Goal: Task Accomplishment & Management: Manage account settings

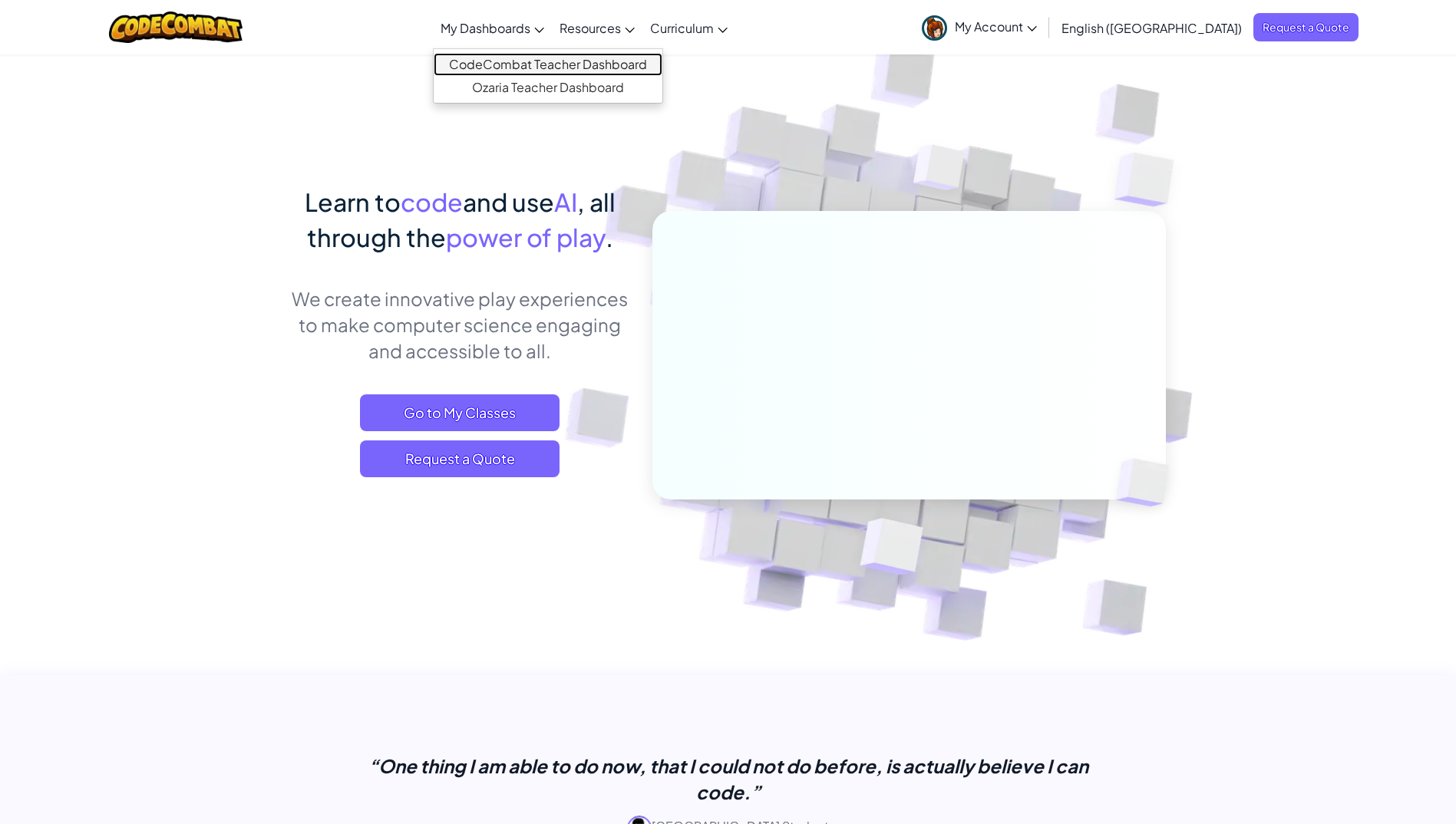
click at [571, 66] on link "CodeCombat Teacher Dashboard" at bounding box center [548, 64] width 229 height 23
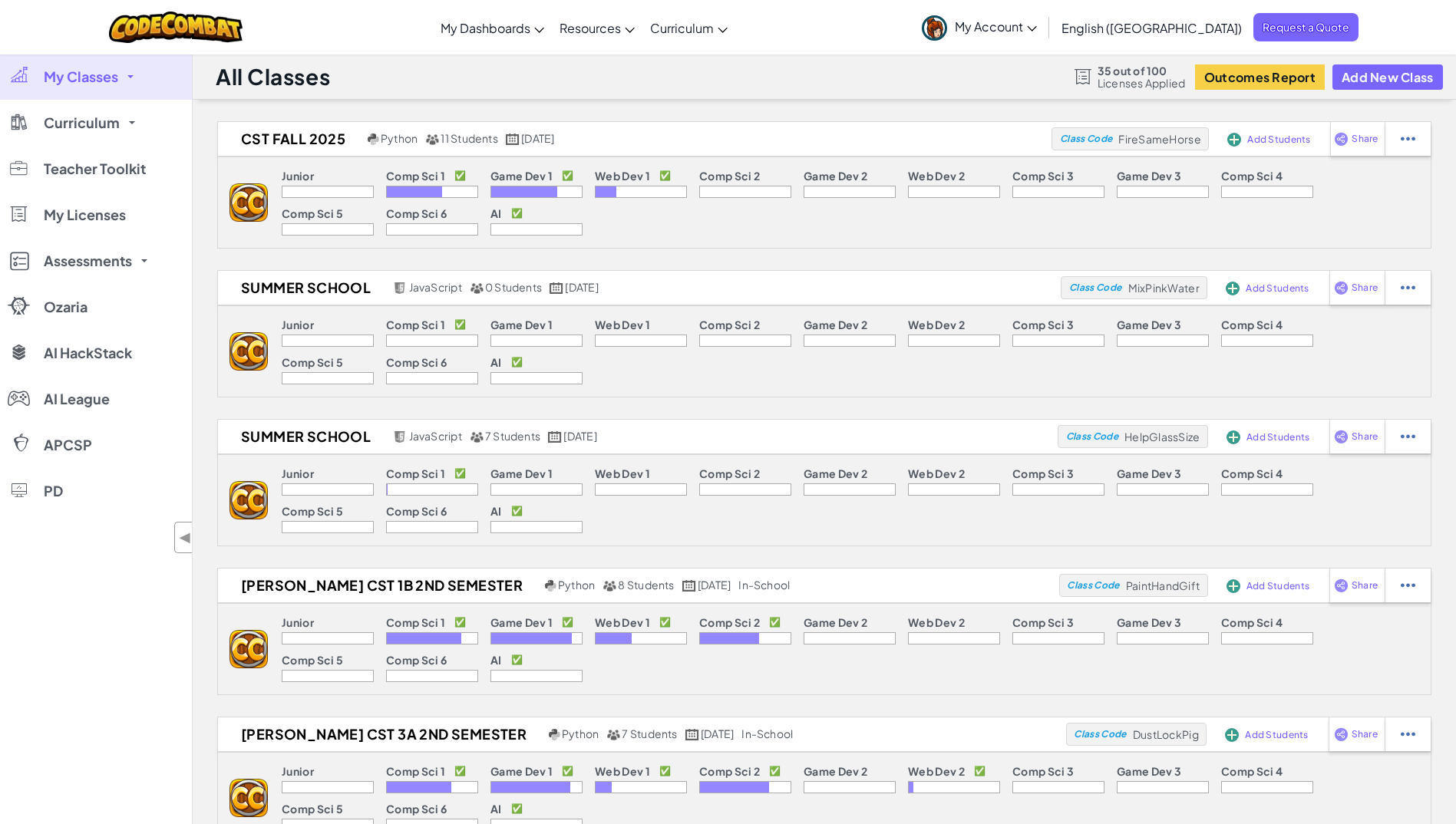
click at [110, 66] on link "My Classes" at bounding box center [96, 76] width 192 height 46
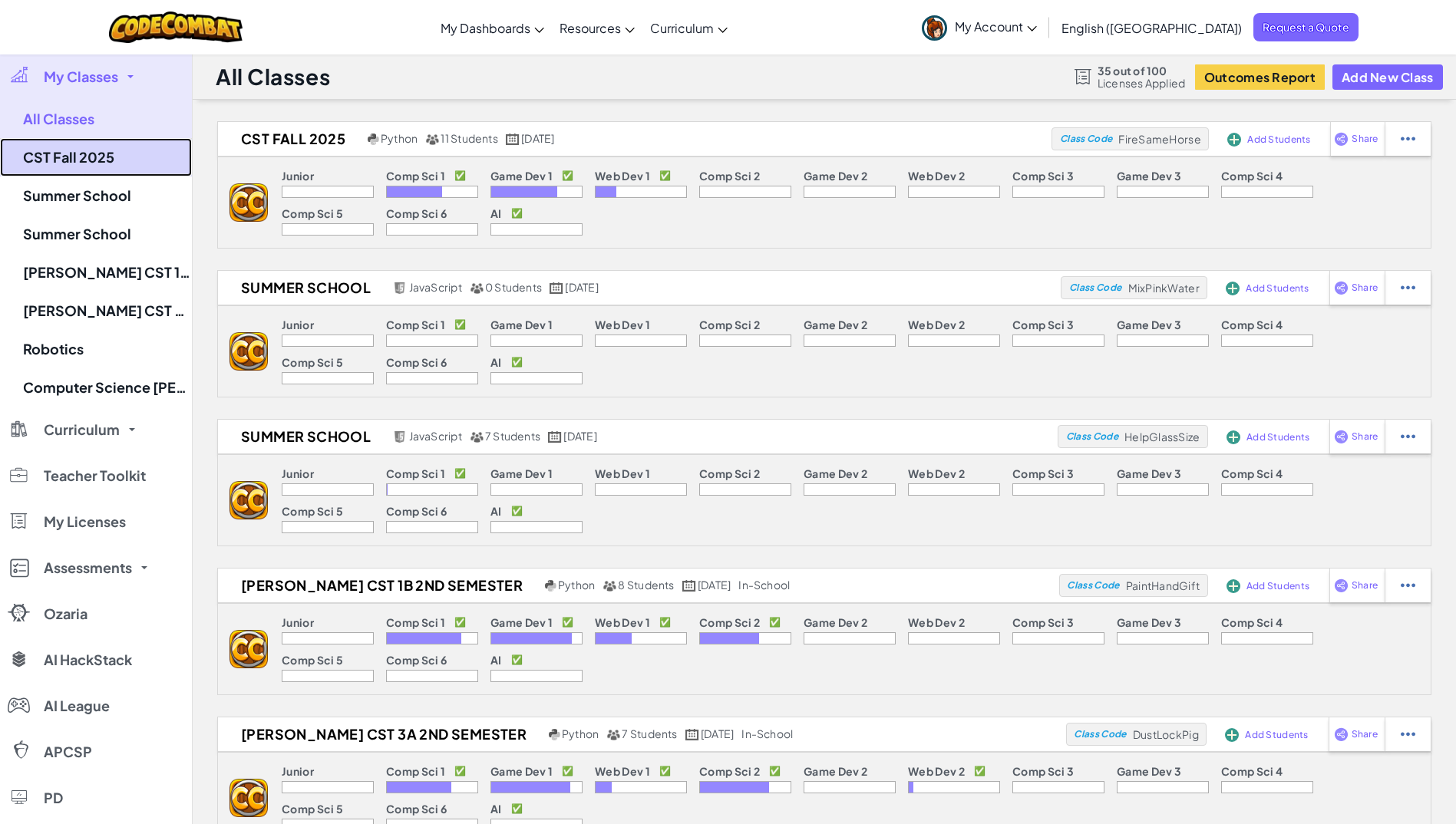
click at [120, 150] on link "CST Fall 2025" at bounding box center [96, 157] width 192 height 39
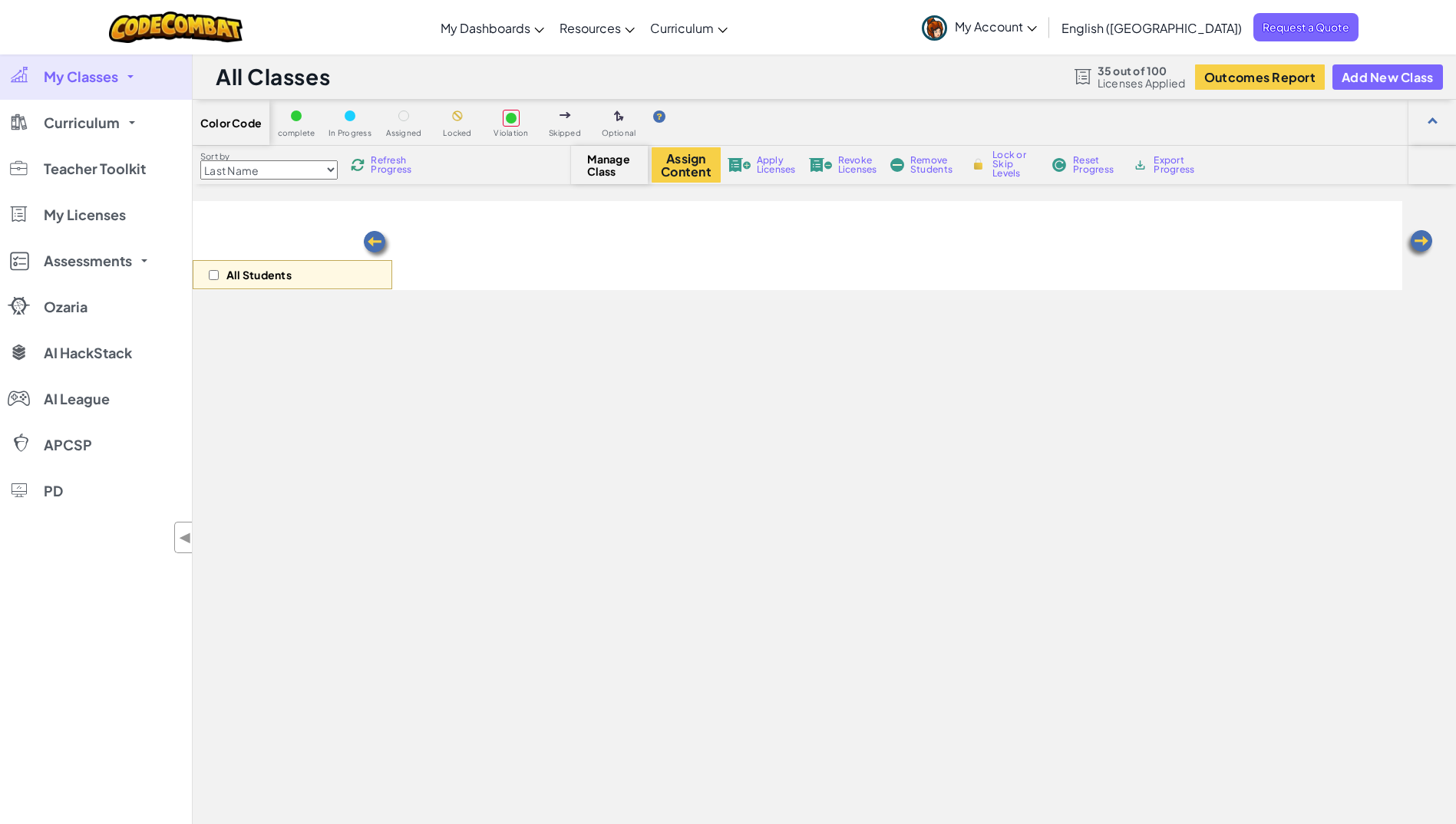
select select "5789587aad86a6efb573701e"
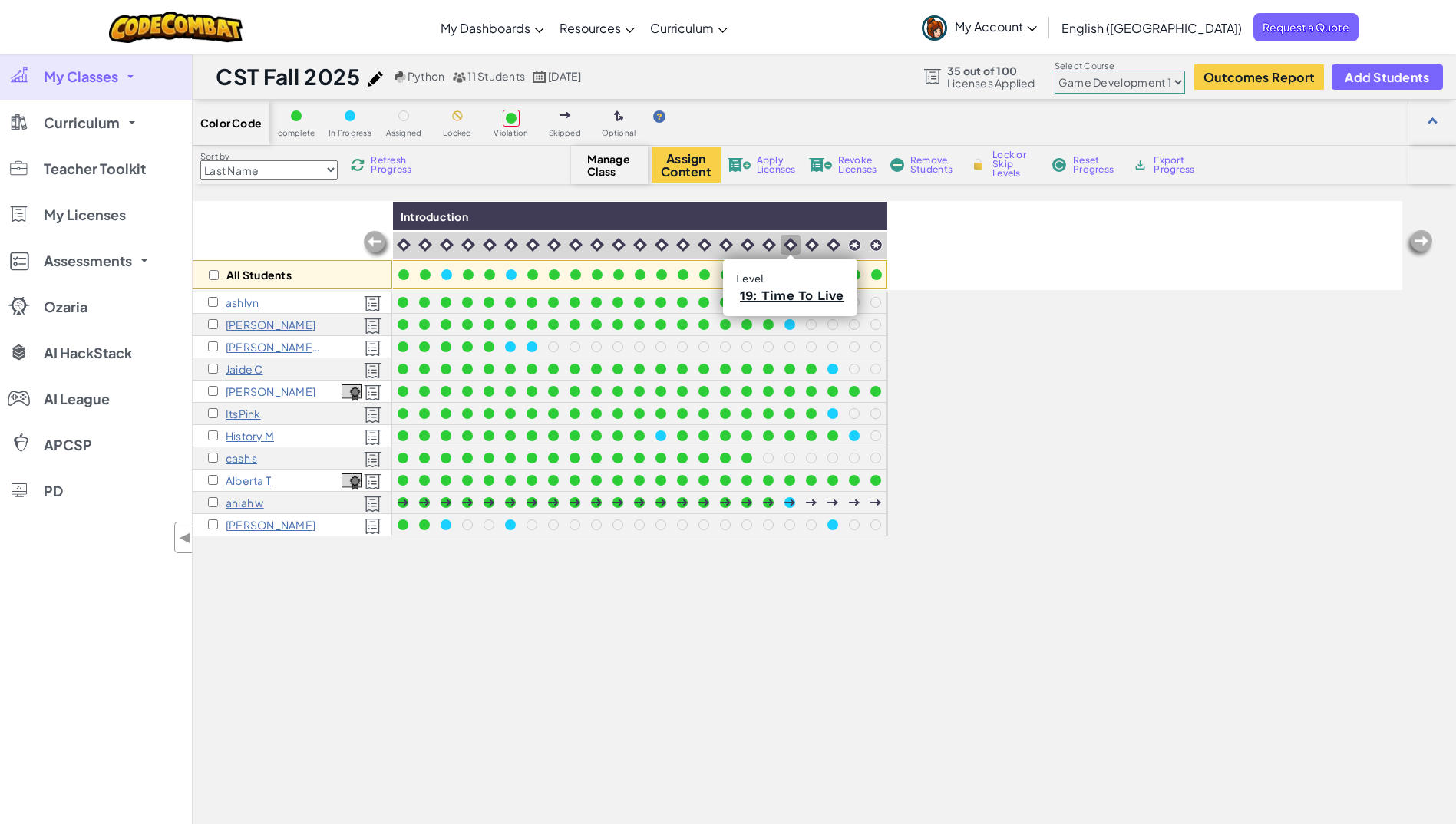
click at [791, 250] on img at bounding box center [790, 244] width 14 height 14
click at [810, 235] on div at bounding box center [812, 244] width 20 height 20
click at [827, 241] on img at bounding box center [833, 244] width 14 height 14
click at [851, 236] on div at bounding box center [854, 245] width 21 height 21
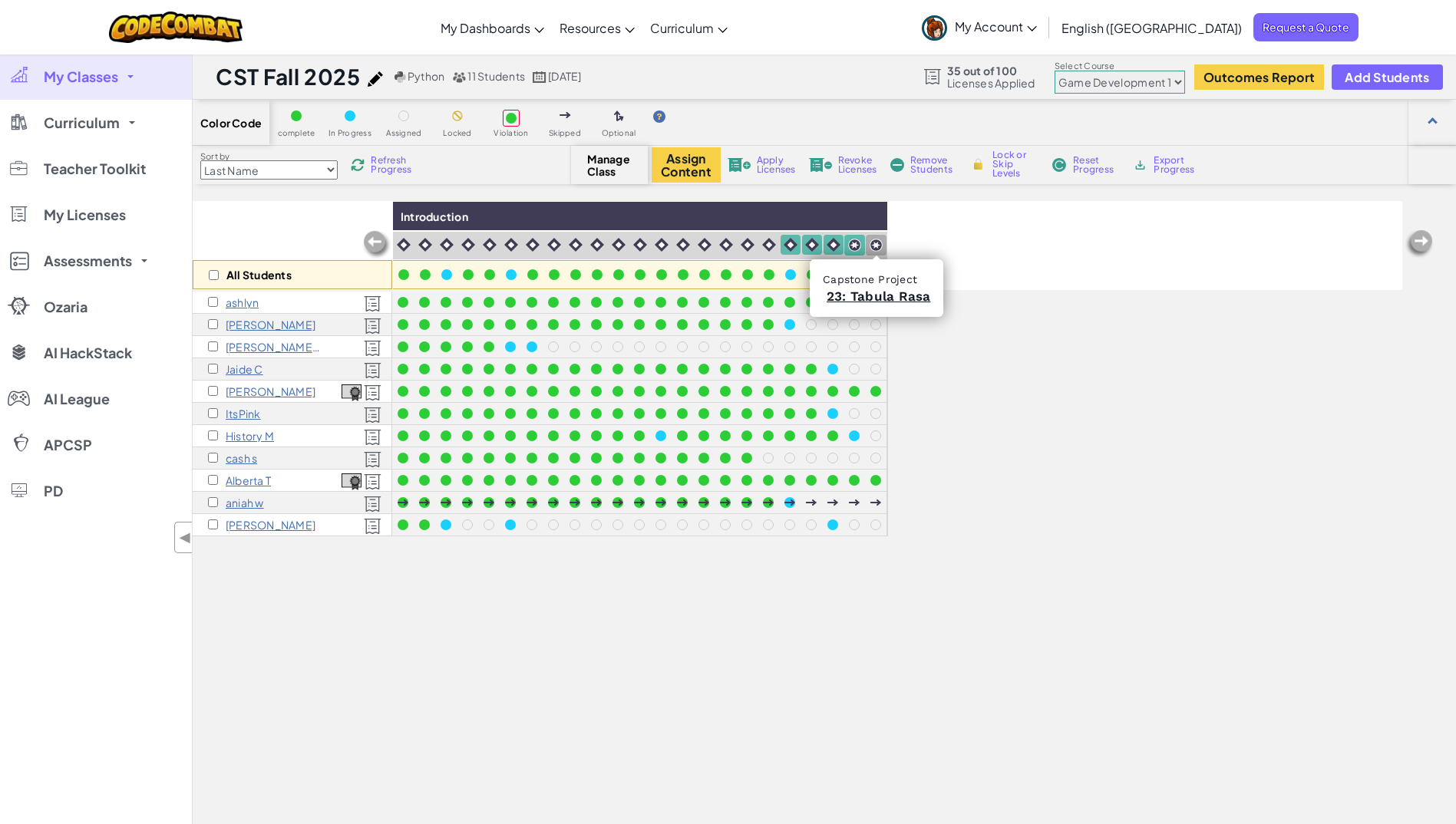
click at [867, 241] on div at bounding box center [876, 245] width 21 height 21
click at [214, 504] on input "checkbox" at bounding box center [213, 502] width 10 height 10
click at [1001, 171] on span "Lock or Skip Levels" at bounding box center [1015, 164] width 45 height 27
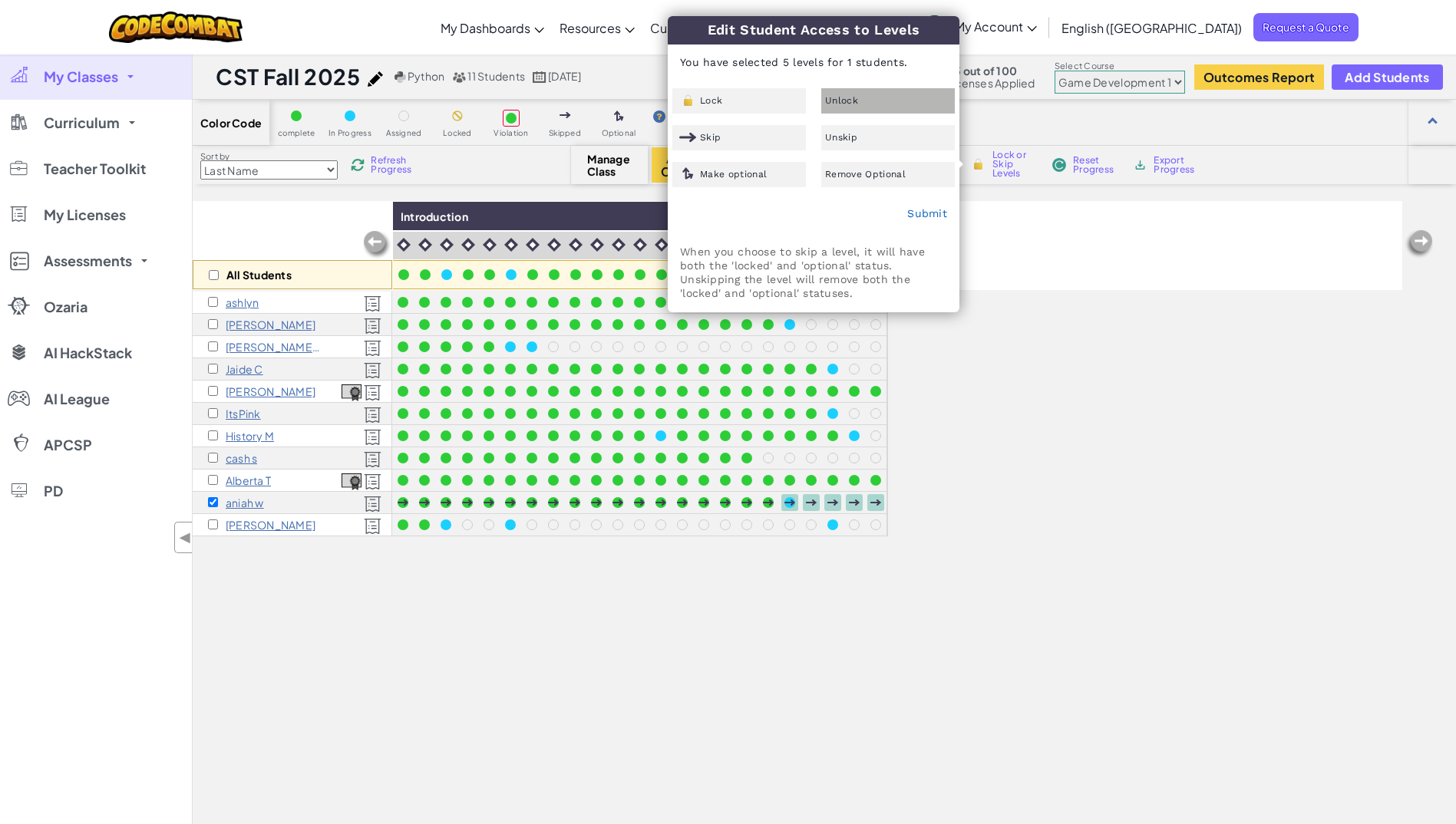
click at [850, 102] on span "Unlock" at bounding box center [841, 100] width 33 height 9
click at [911, 209] on link "Submit" at bounding box center [927, 213] width 40 height 12
click at [210, 501] on input "checkbox" at bounding box center [213, 502] width 10 height 10
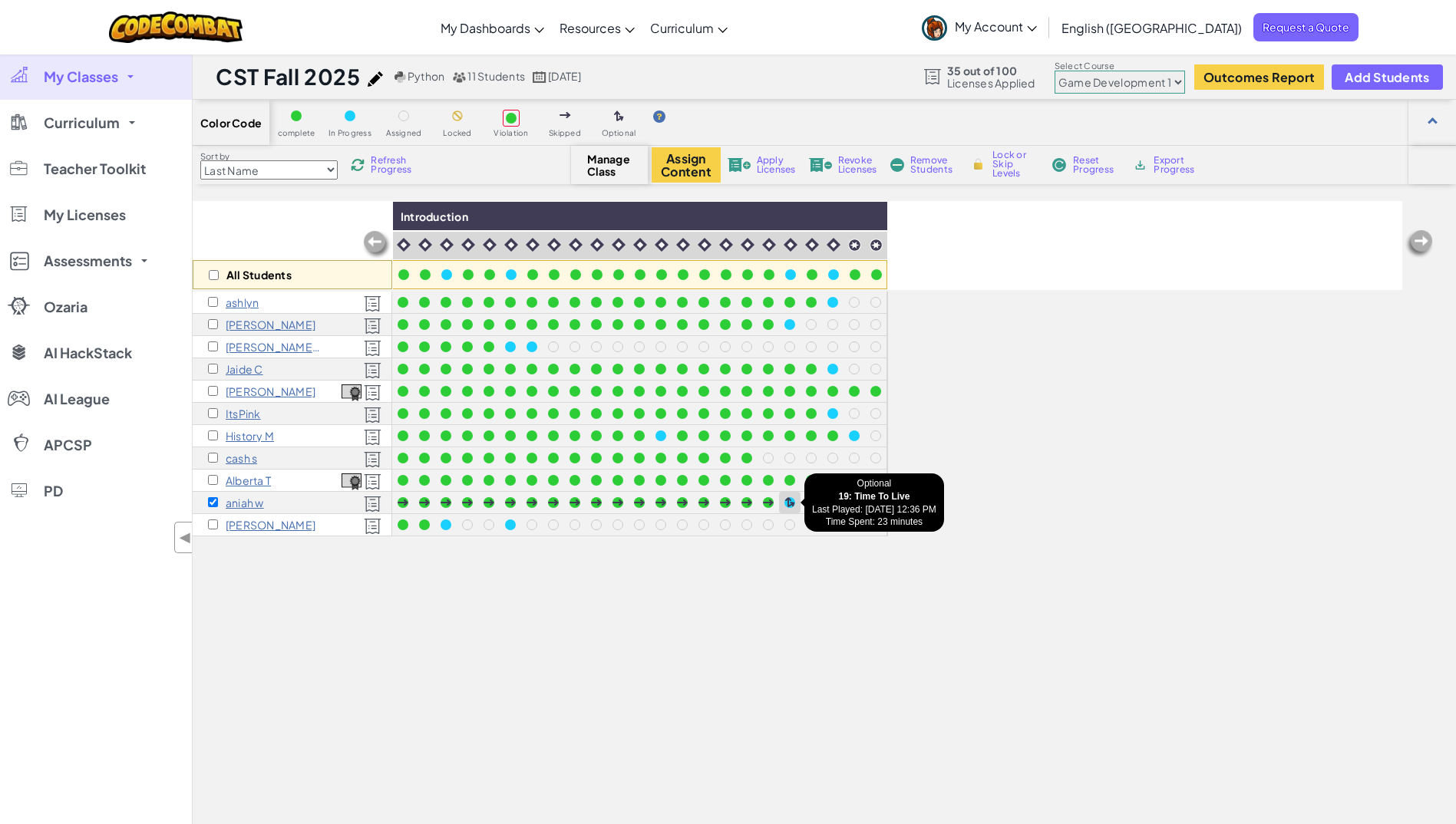
click at [789, 507] on div at bounding box center [789, 502] width 10 height 10
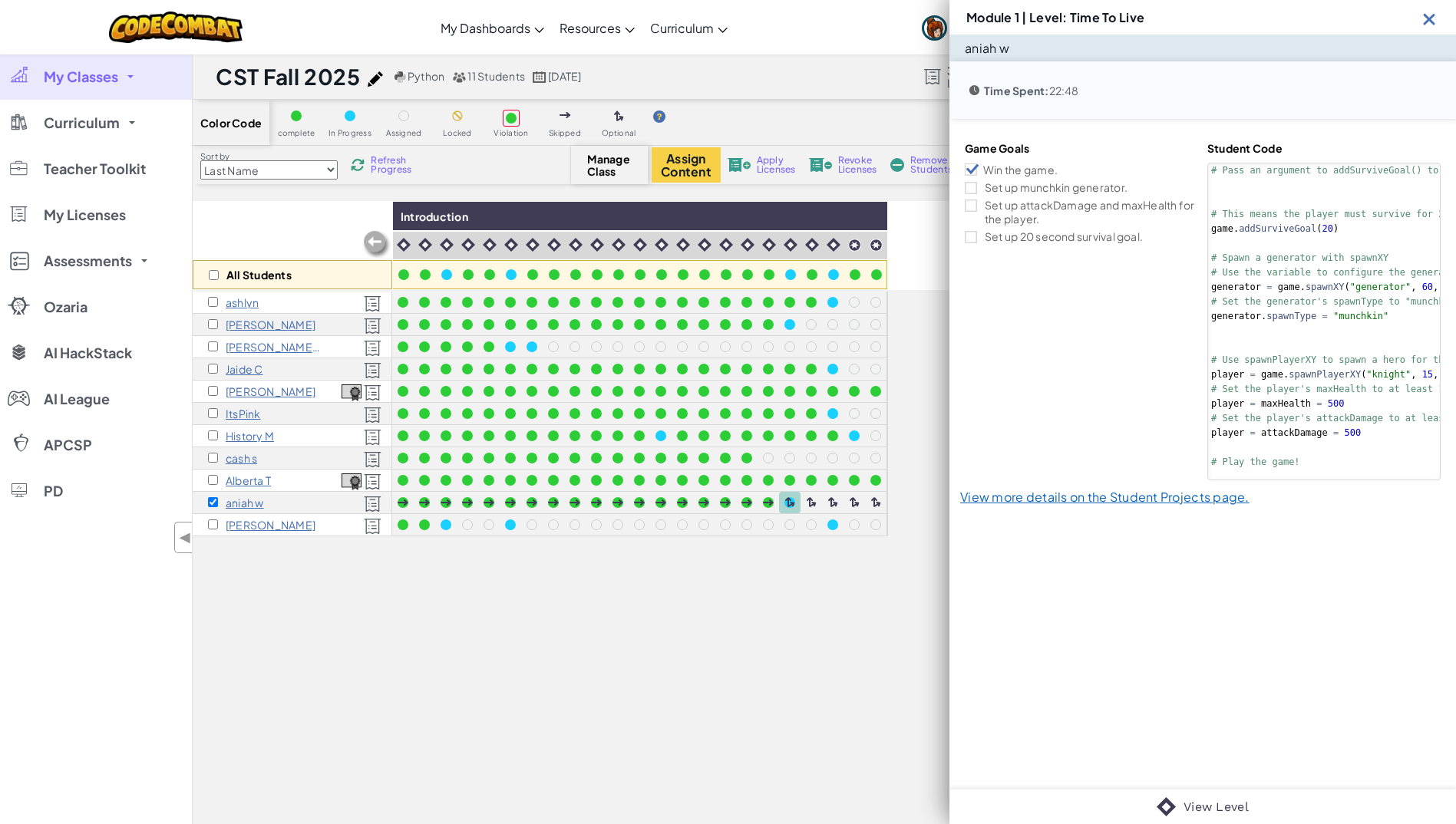
click at [916, 402] on div "All Students Introduction [PERSON_NAME] [PERSON_NAME];/ c [PERSON_NAME] ItsPink…" at bounding box center [797, 574] width 1209 height 748
click at [1444, 17] on div "Module 1 | Level: Time To Live" at bounding box center [1202, 17] width 507 height 35
click at [1425, 22] on img at bounding box center [1429, 18] width 19 height 19
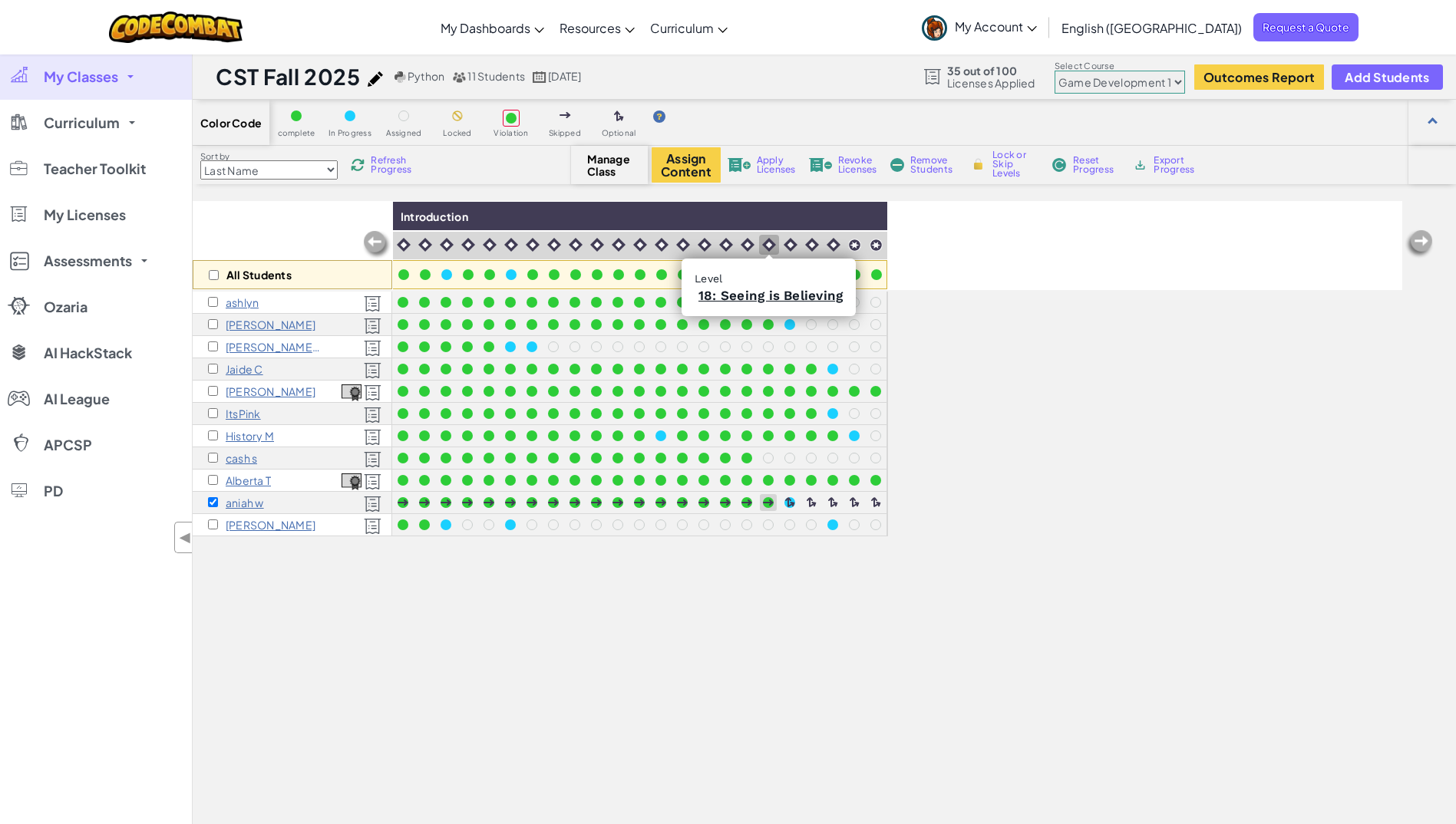
click at [759, 235] on div at bounding box center [769, 244] width 20 height 20
click at [1014, 173] on span "Lock or Skip Levels" at bounding box center [1015, 164] width 45 height 27
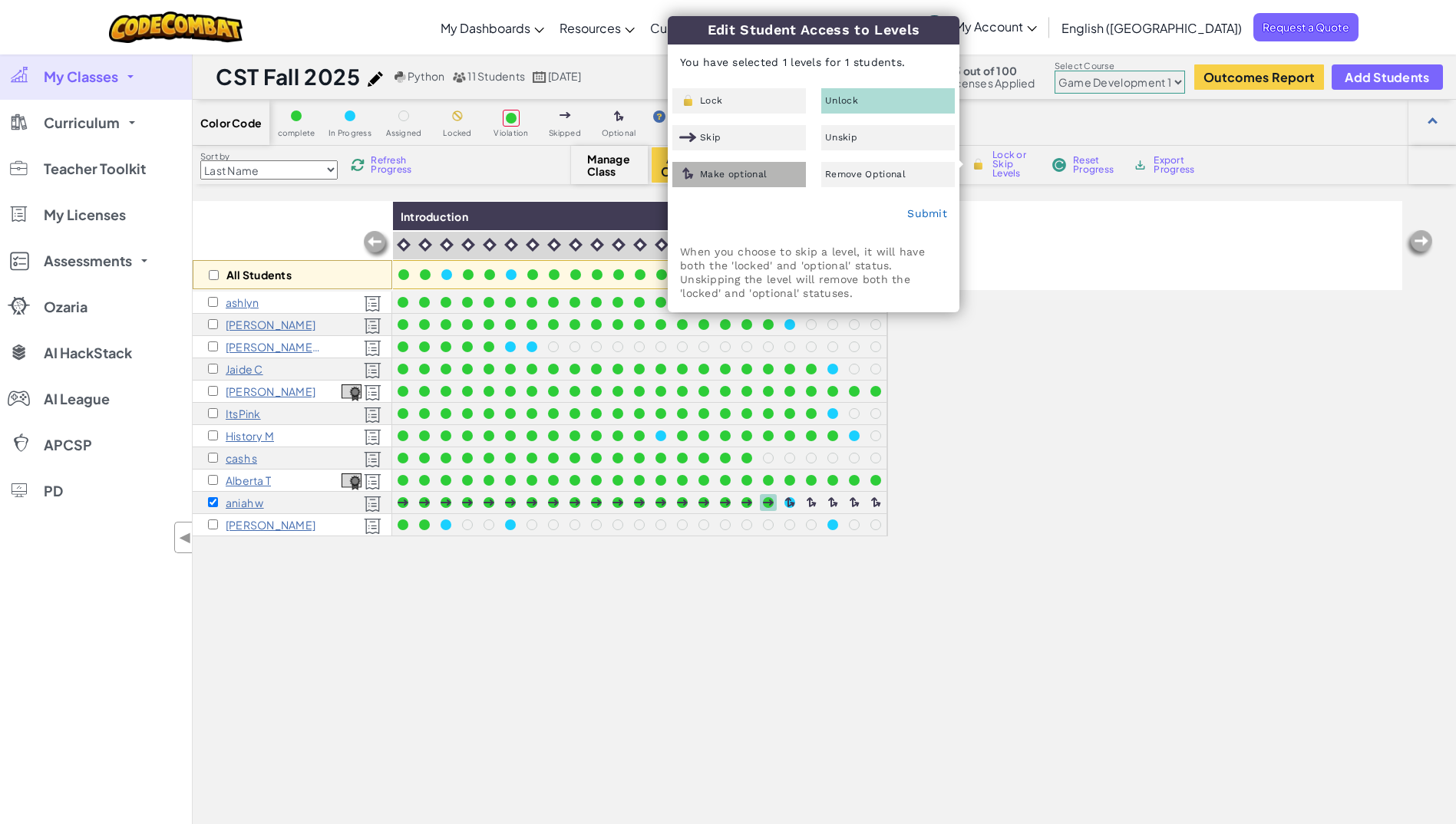
click at [771, 177] on div "Make optional" at bounding box center [739, 175] width 133 height 26
click at [921, 213] on link "Submit" at bounding box center [927, 213] width 40 height 12
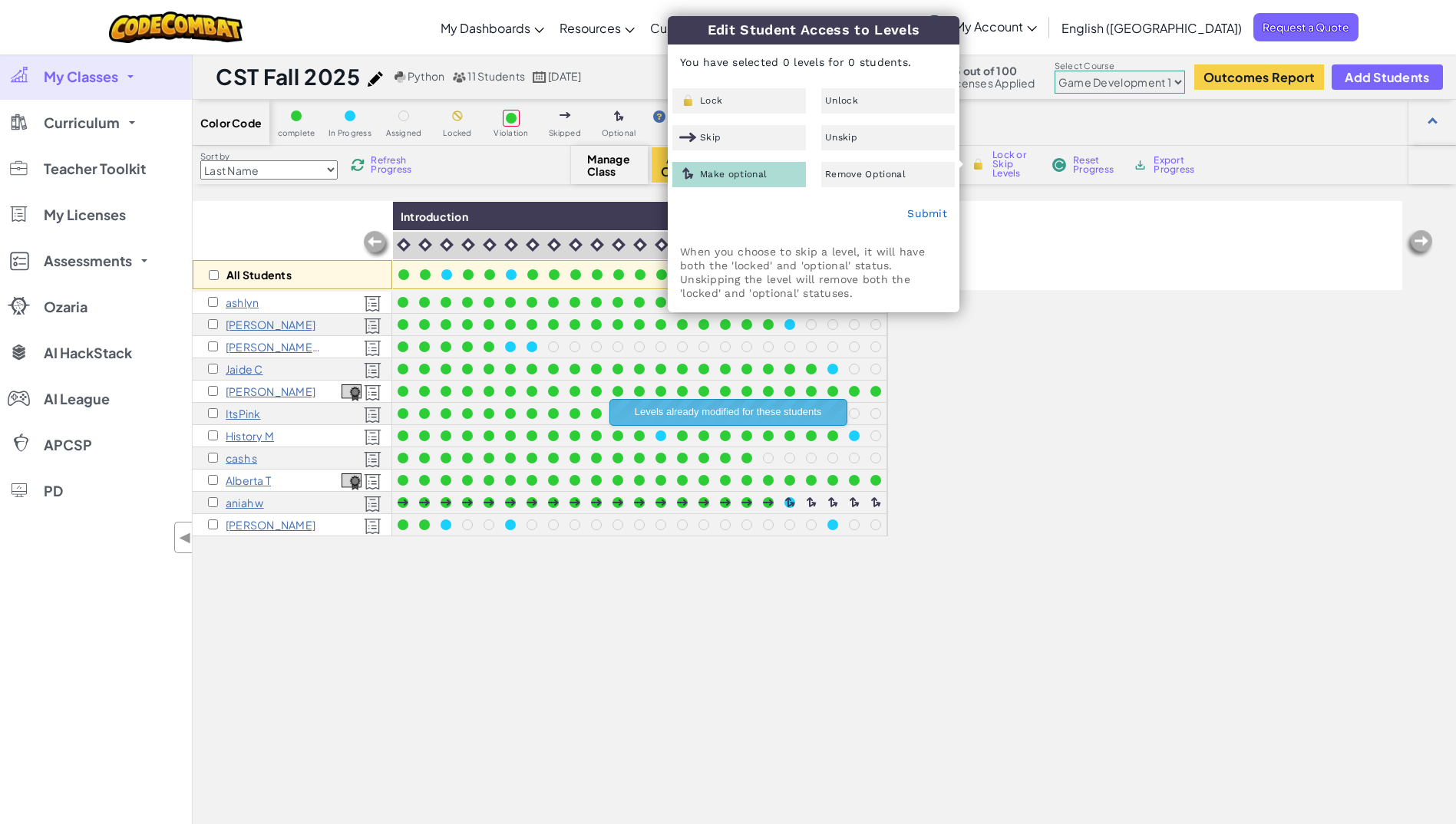
click at [1022, 492] on div "All Students Introduction [PERSON_NAME] [PERSON_NAME];/ c [PERSON_NAME] ItsPink…" at bounding box center [797, 574] width 1209 height 748
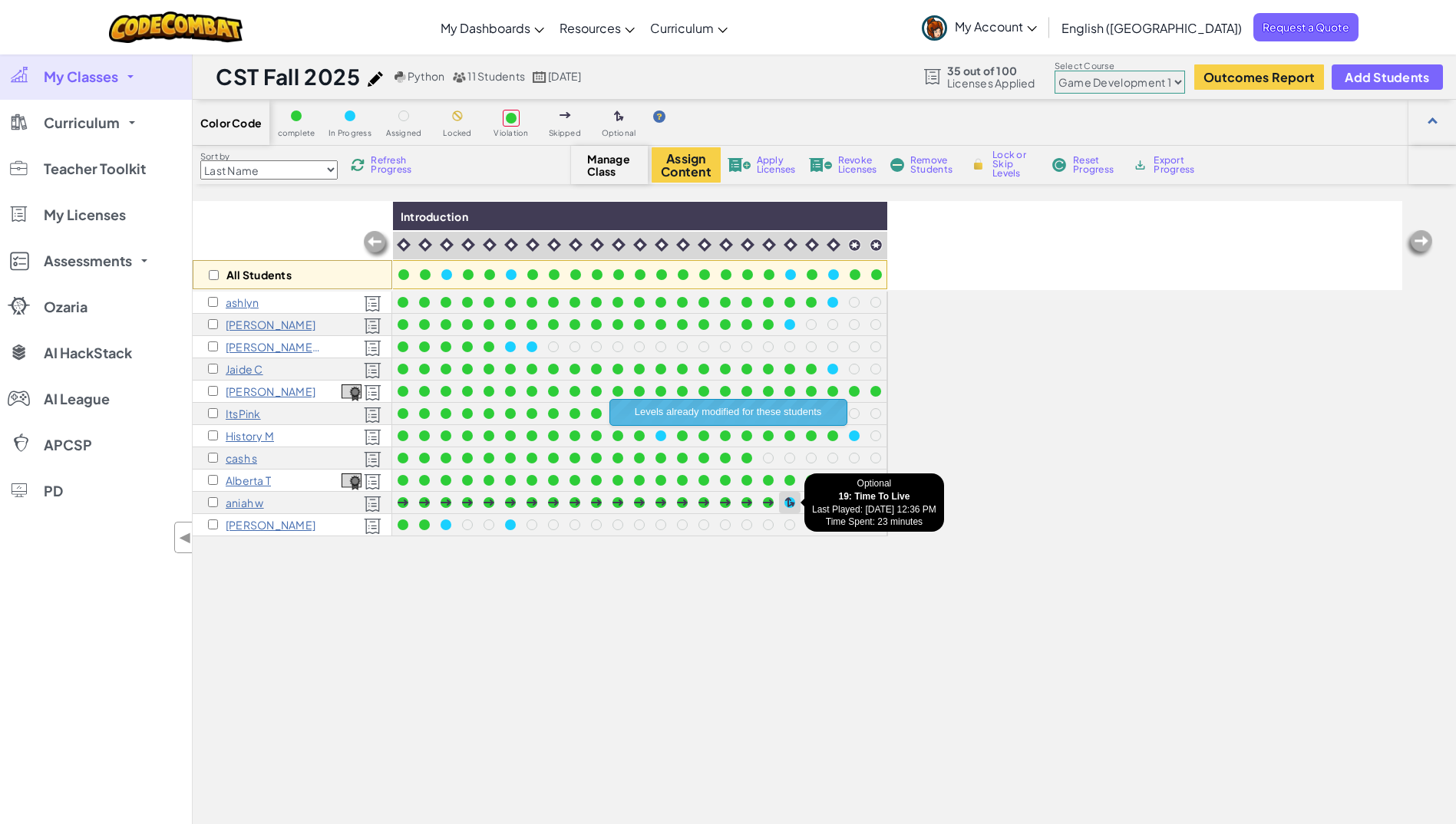
click at [793, 509] on div at bounding box center [789, 502] width 17 height 17
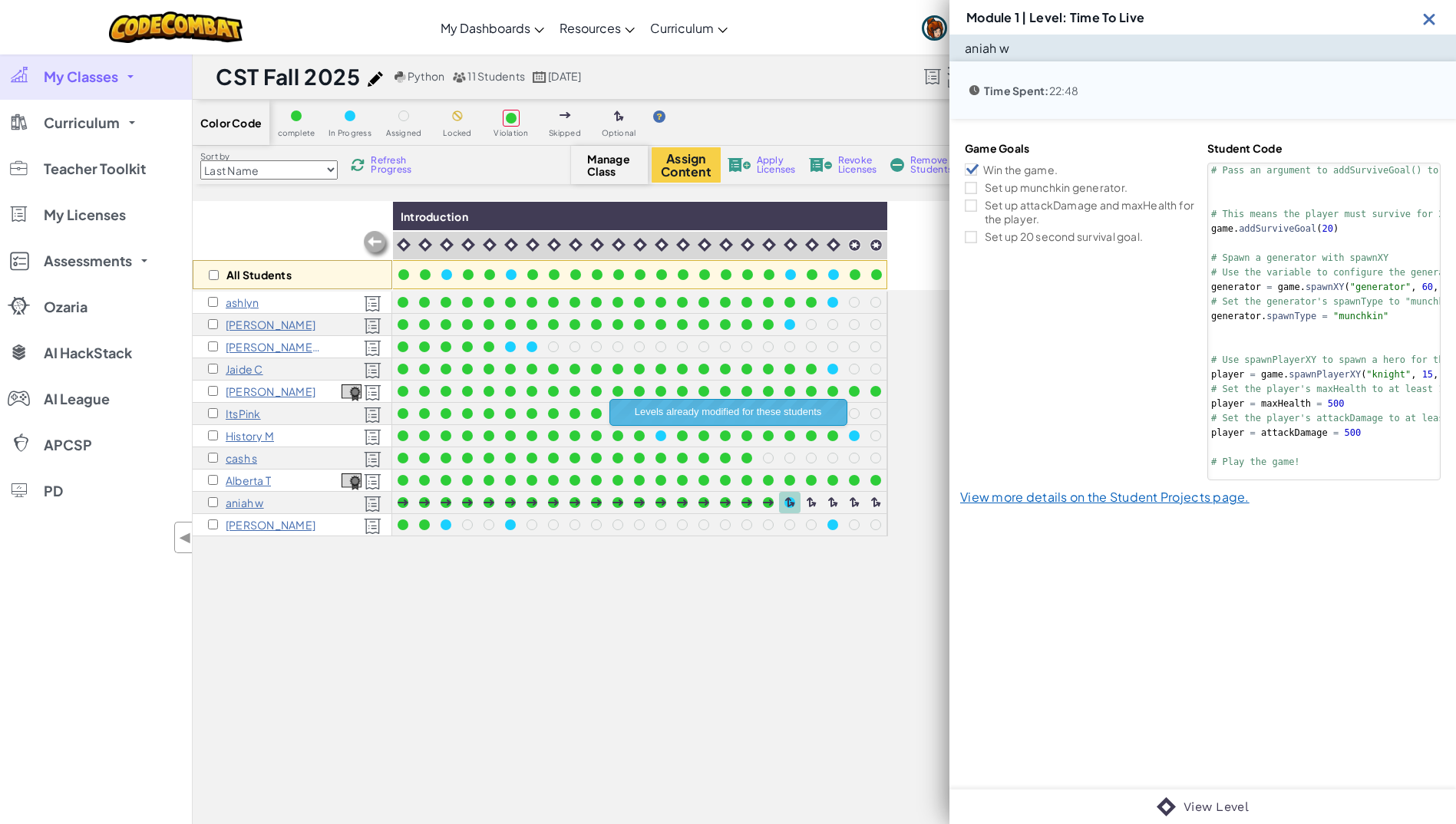
drag, startPoint x: 1018, startPoint y: 666, endPoint x: 1153, endPoint y: 43, distance: 637.5
click at [1153, 43] on div "aniah w Time Spent: 22:48 Game Goals Win the game. Set up munchkin generator. S…" at bounding box center [1202, 412] width 507 height 755
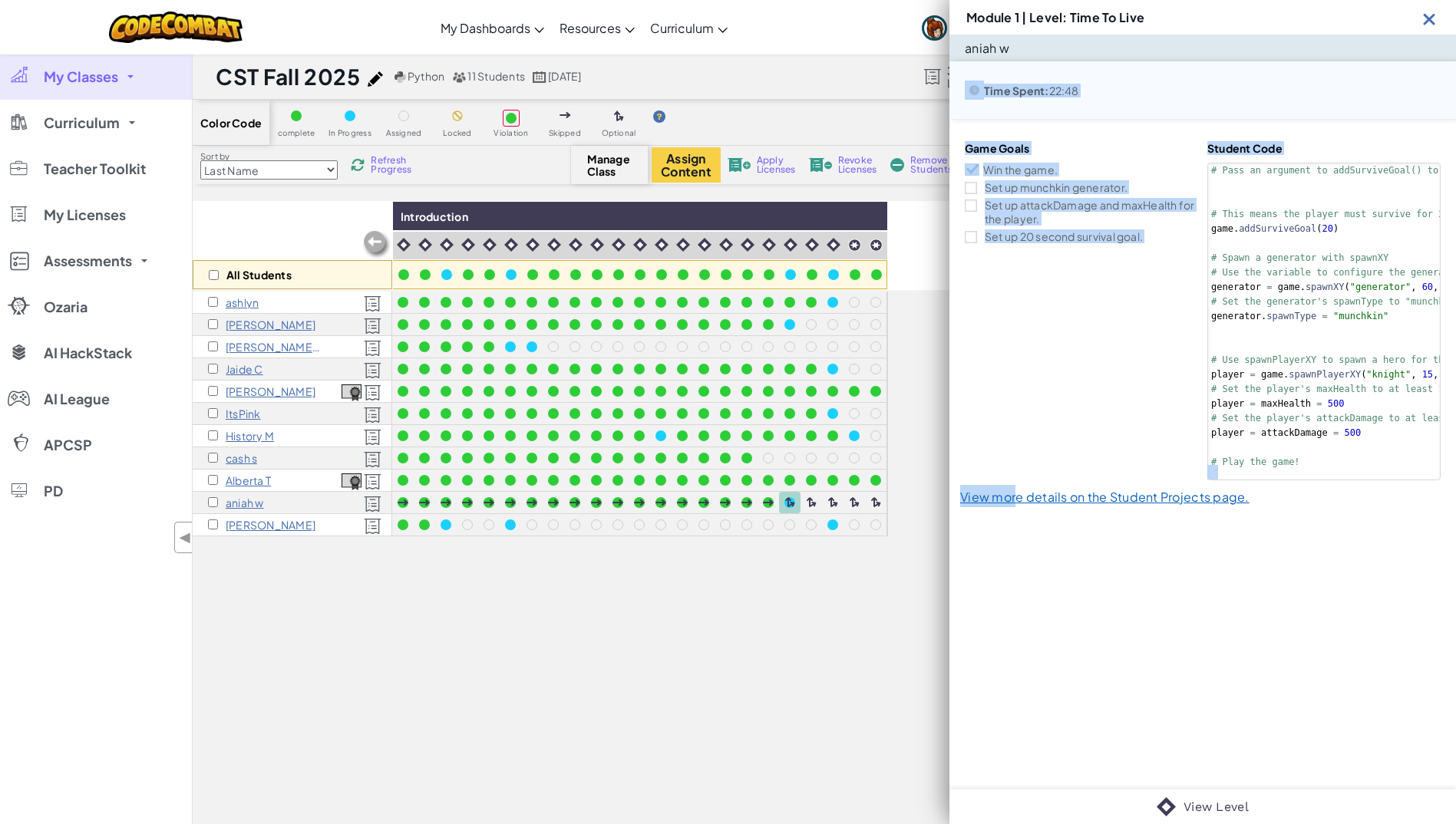
drag, startPoint x: 1153, startPoint y: 43, endPoint x: 1432, endPoint y: 35, distance: 279.1
click at [1432, 35] on div "aniah w" at bounding box center [1202, 47] width 507 height 27
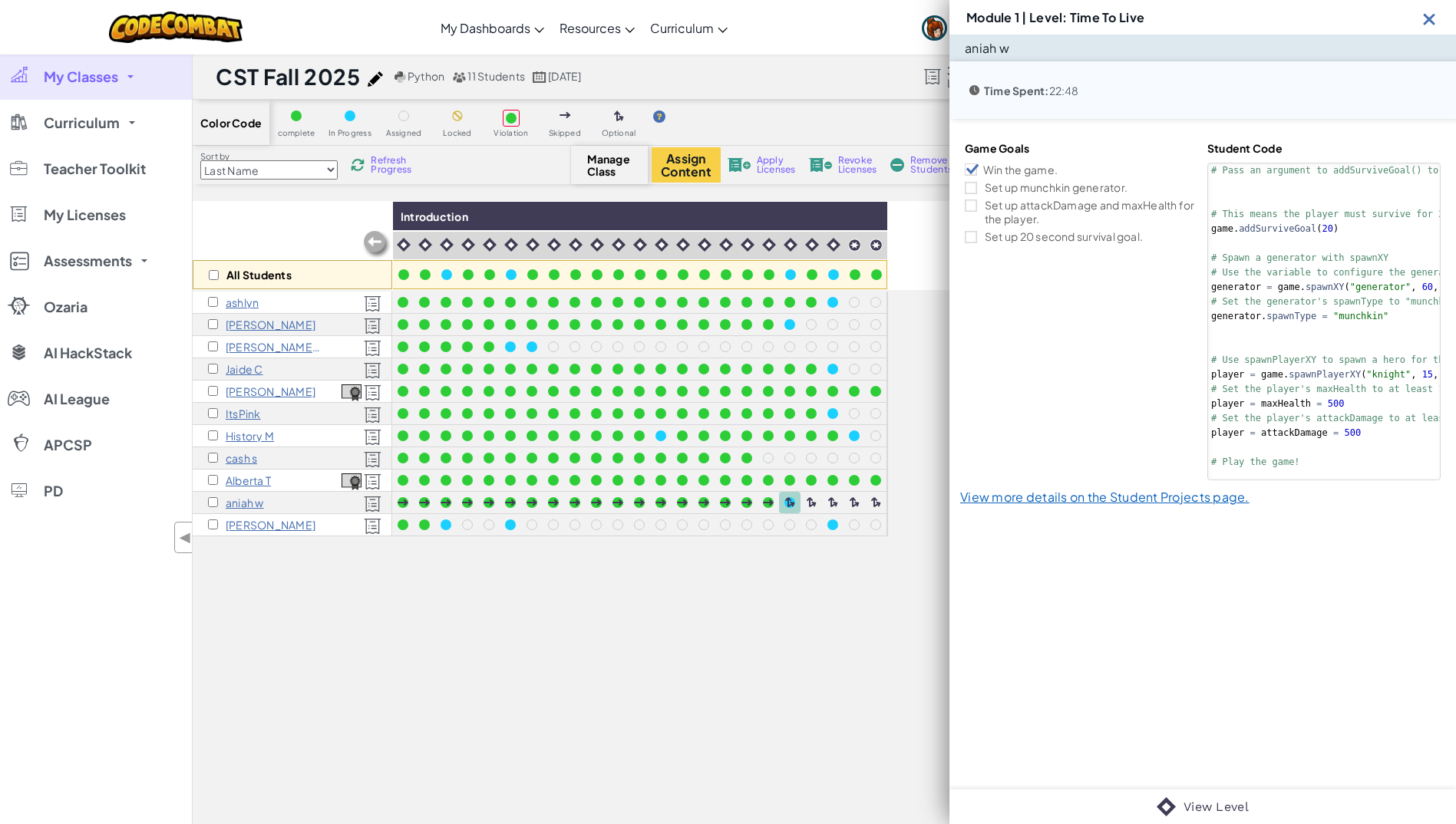
click at [1414, 18] on div "Module 1 | Level: Time To Live" at bounding box center [1202, 17] width 507 height 35
click at [1428, 19] on img at bounding box center [1429, 18] width 19 height 19
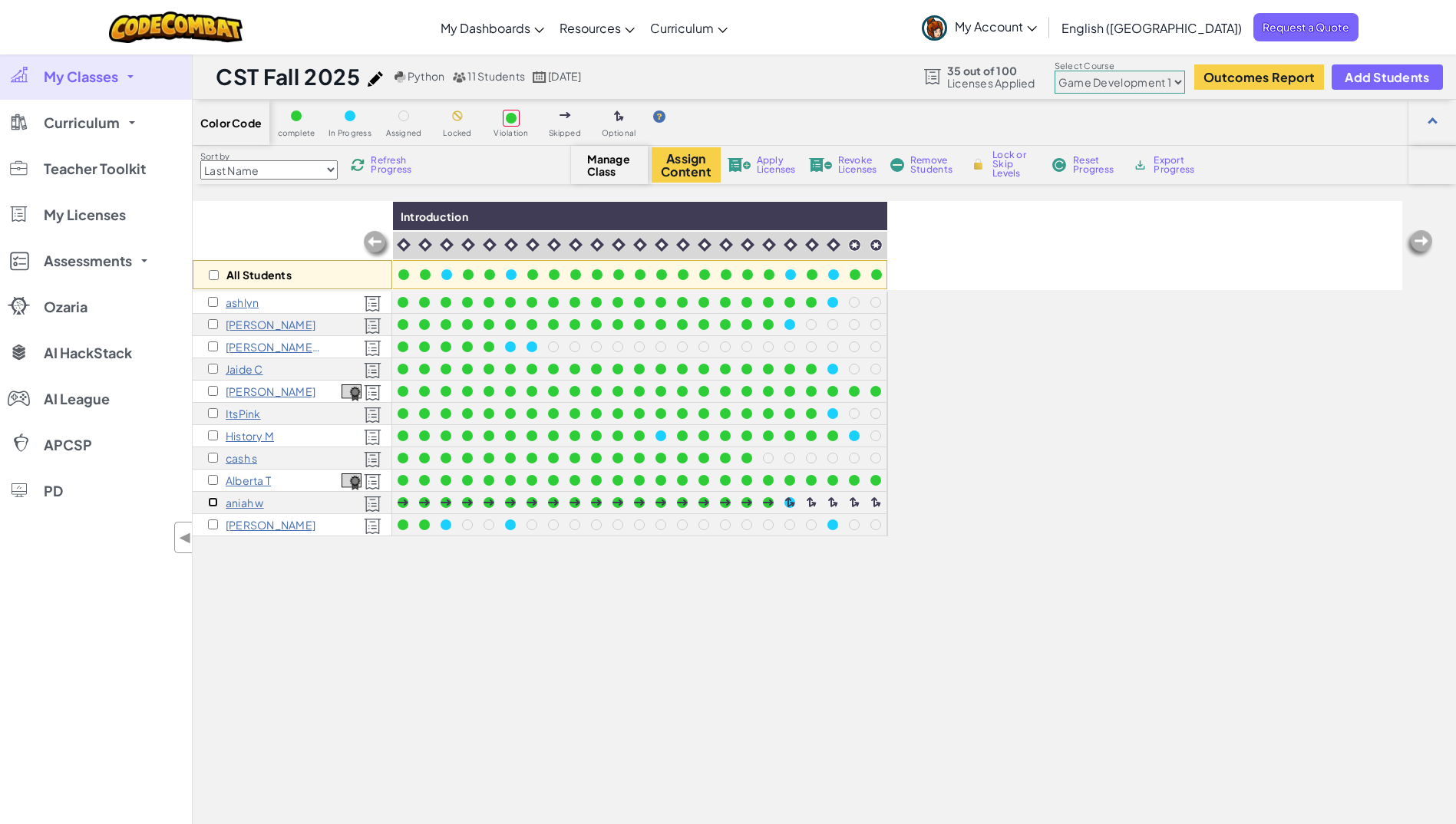
click at [214, 504] on input "checkbox" at bounding box center [213, 502] width 10 height 10
checkbox input "true"
click at [791, 247] on img at bounding box center [790, 244] width 14 height 14
click at [791, 500] on div at bounding box center [789, 502] width 10 height 10
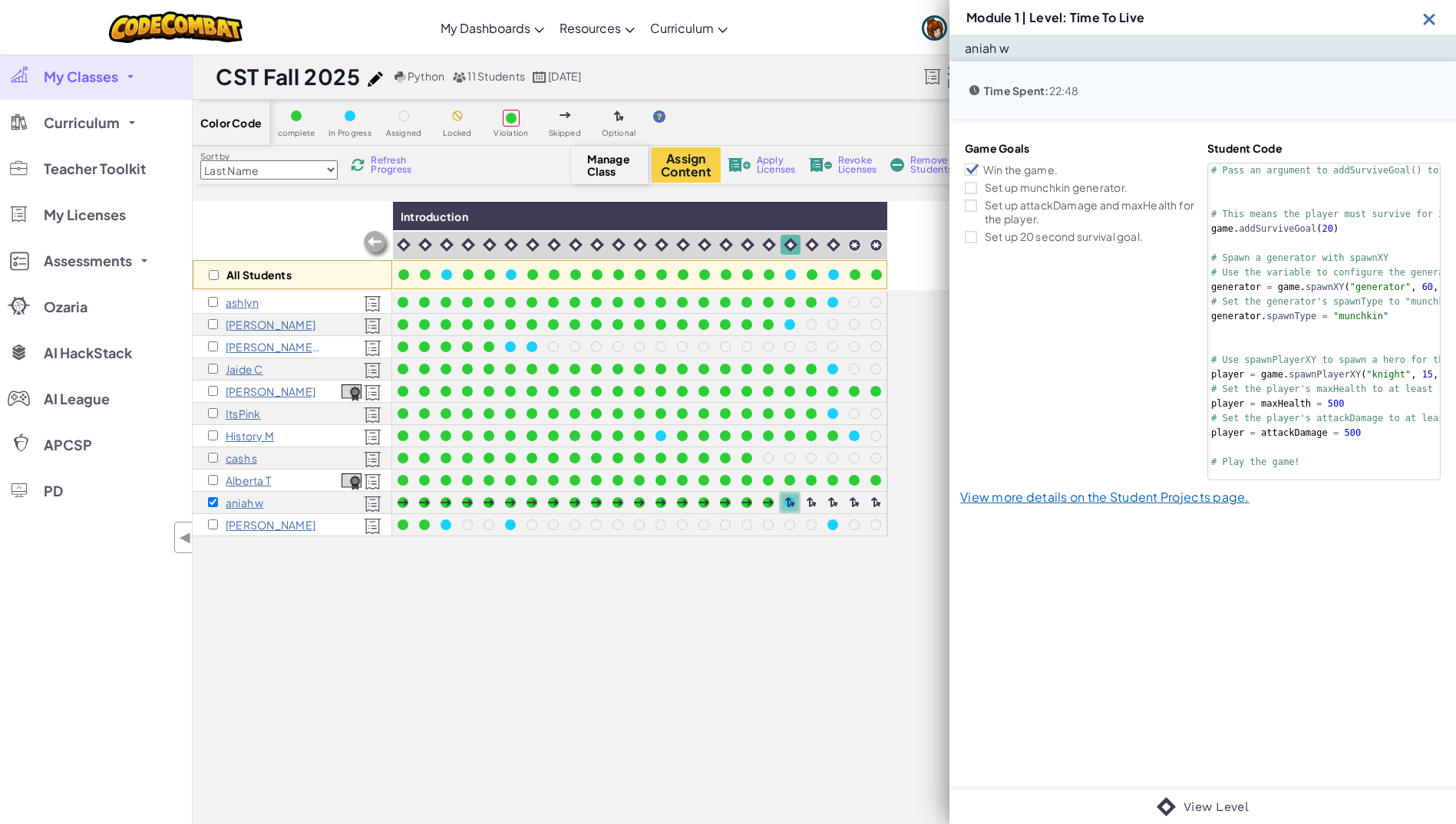
click at [791, 500] on div at bounding box center [789, 502] width 10 height 10
click at [812, 499] on div at bounding box center [810, 502] width 10 height 10
click at [852, 677] on div "All Students Introduction [PERSON_NAME] [PERSON_NAME];/ c [PERSON_NAME] ItsPink…" at bounding box center [797, 574] width 1209 height 748
click at [1430, 23] on img at bounding box center [1429, 18] width 19 height 19
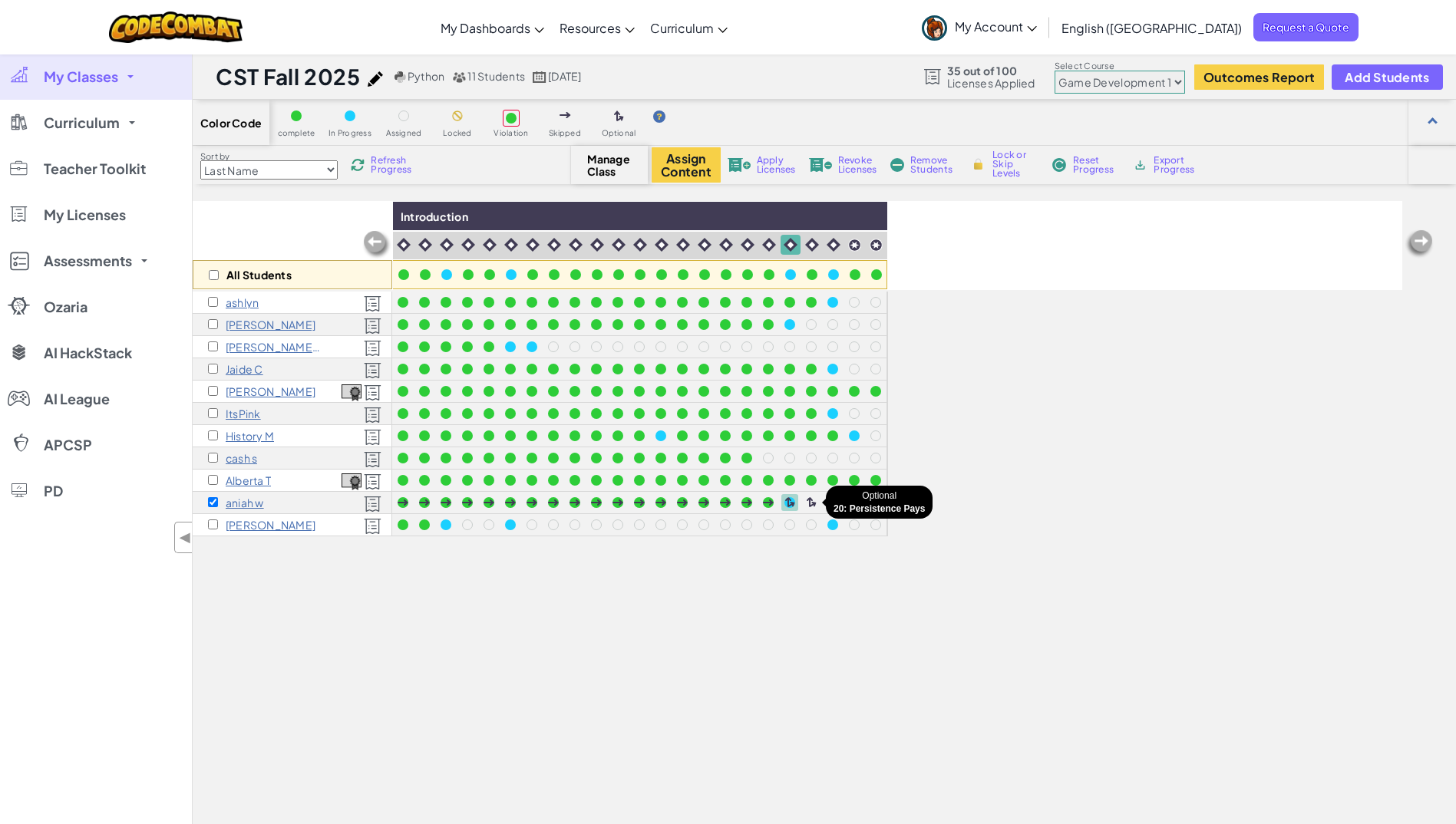
click at [810, 501] on div at bounding box center [810, 502] width 10 height 10
click at [792, 502] on div at bounding box center [789, 502] width 10 height 10
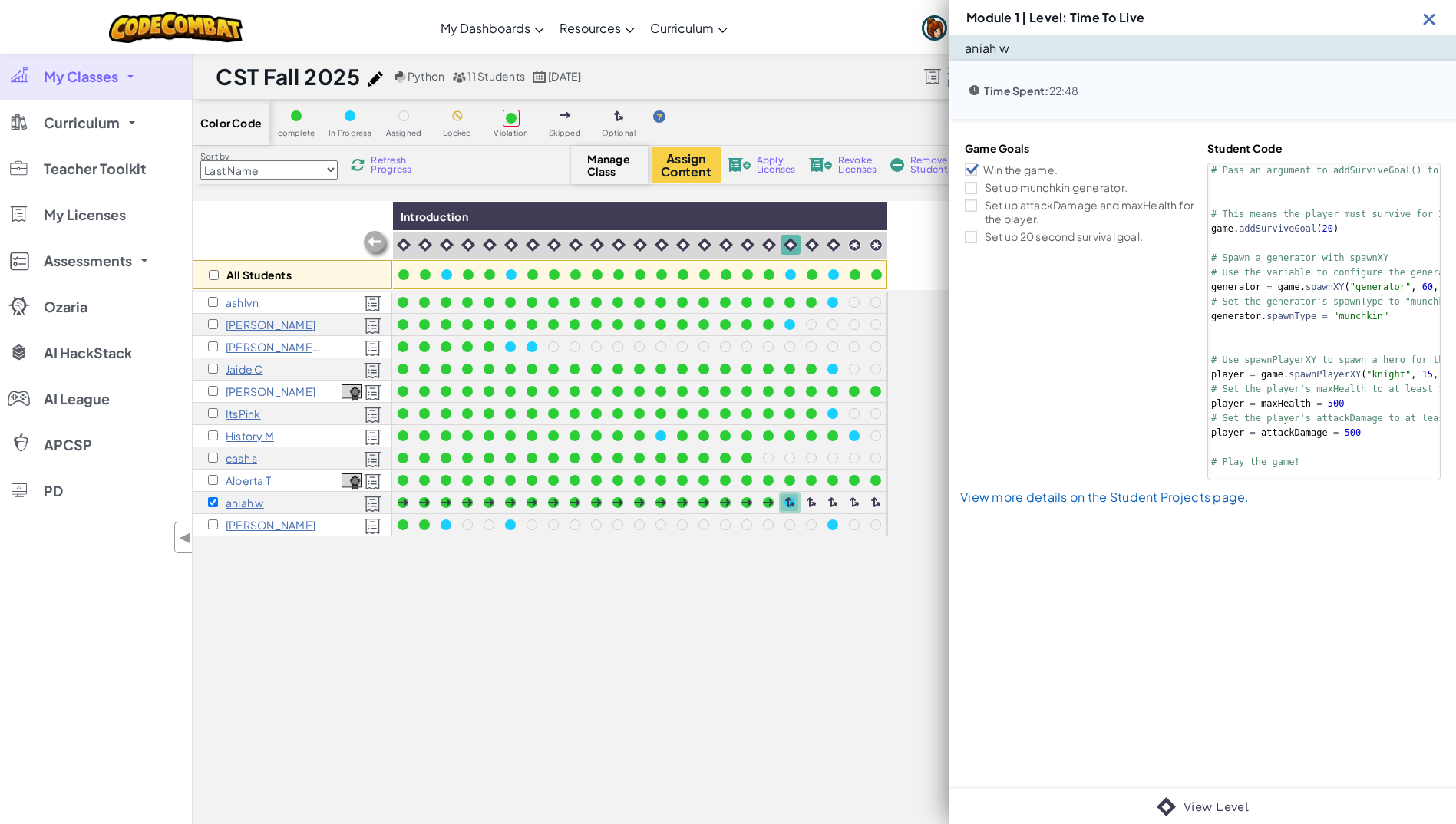
click at [599, 618] on div "All Students Introduction [PERSON_NAME] [PERSON_NAME];/ c [PERSON_NAME] ItsPink…" at bounding box center [797, 574] width 1209 height 748
click at [817, 504] on div at bounding box center [811, 502] width 17 height 17
click at [813, 500] on div at bounding box center [810, 502] width 10 height 10
